Goal: Task Accomplishment & Management: Manage account settings

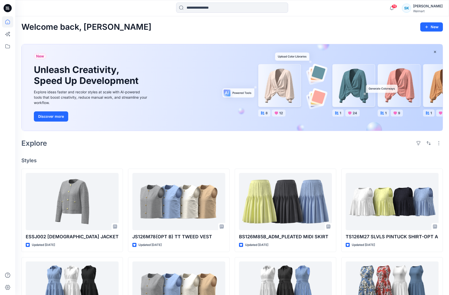
scroll to position [2625, 0]
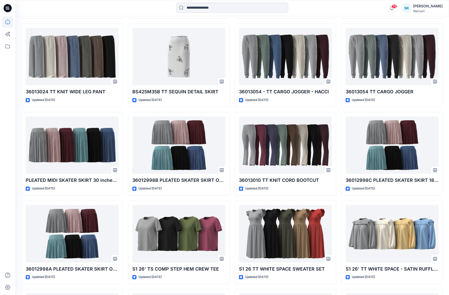
scroll to position [2626, 0]
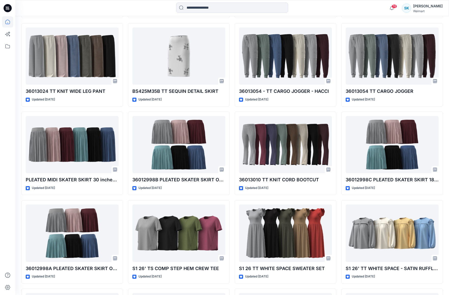
scroll to position [2627, 0]
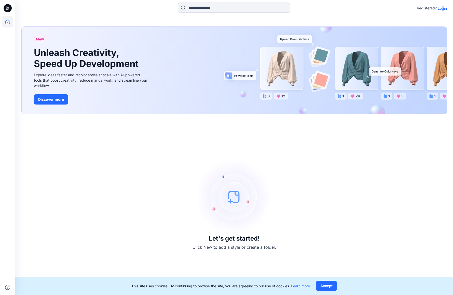
click at [443, 8] on p "Login" at bounding box center [442, 8] width 9 height 5
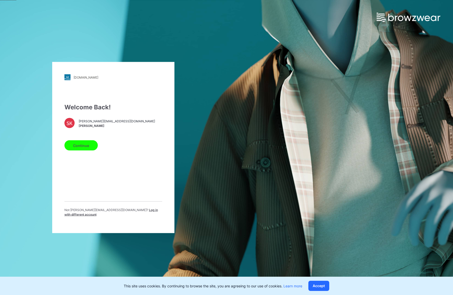
click at [89, 146] on button "Continue" at bounding box center [80, 146] width 33 height 10
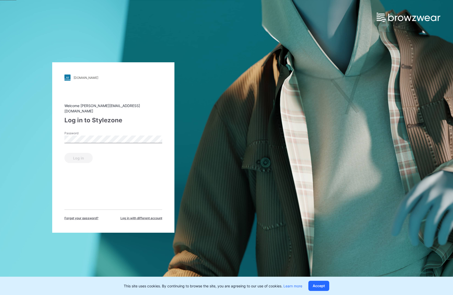
click at [120, 133] on div "Password" at bounding box center [113, 138] width 98 height 15
click at [85, 154] on button "Log in" at bounding box center [78, 158] width 28 height 10
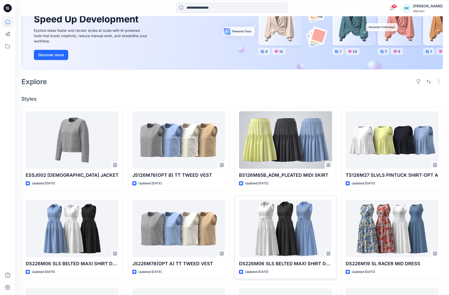
scroll to position [154, 0]
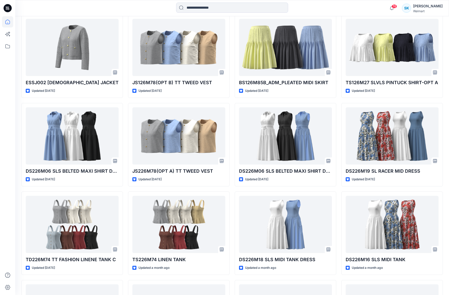
click at [231, 98] on div "ESSJ002 LADY JACKET Updated 2 days ago DS226M06 SLS BELTED MAXI SHIRT DRESS 08.…" at bounding box center [232, 278] width 422 height 527
click at [230, 103] on div "ESSJ002 LADY JACKET Updated 2 days ago DS226M06 SLS BELTED MAXI SHIRT DRESS 08.…" at bounding box center [232, 278] width 422 height 527
